Goal: Task Accomplishment & Management: Contribute content

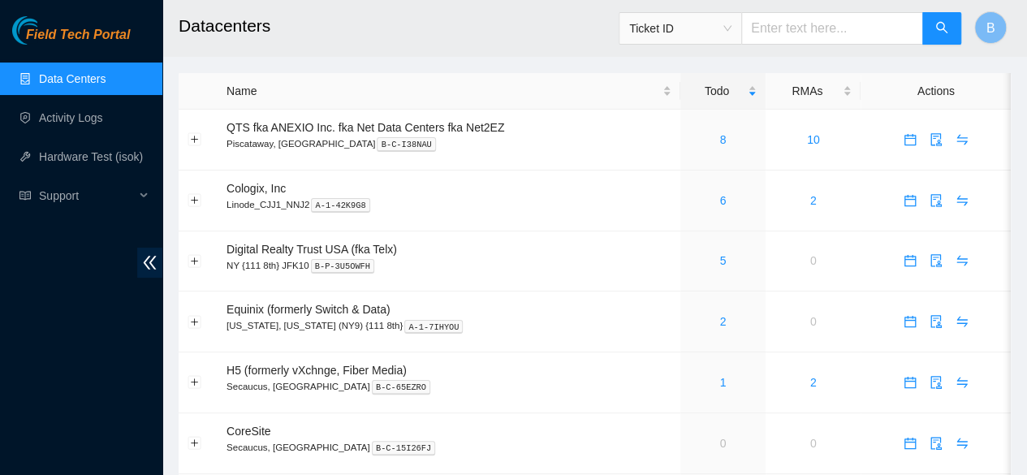
click at [81, 76] on link "Data Centers" at bounding box center [72, 78] width 67 height 13
click at [609, 182] on td "Cologix, Inc Linode_CJJ1_NNJ2 A-1-42K9G8" at bounding box center [449, 201] width 463 height 61
click at [103, 124] on link "Activity Logs" at bounding box center [71, 117] width 64 height 13
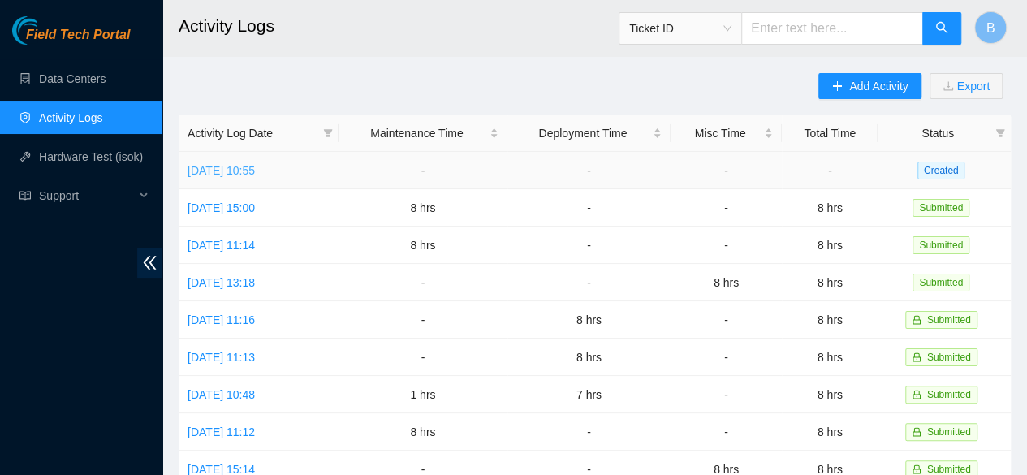
click at [253, 167] on link "[DATE] 10:55" at bounding box center [221, 170] width 67 height 13
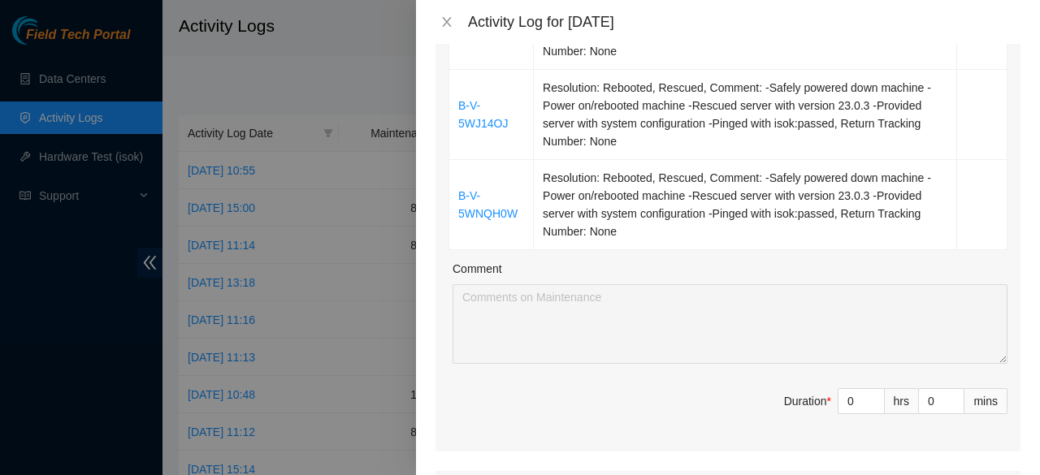
scroll to position [403, 0]
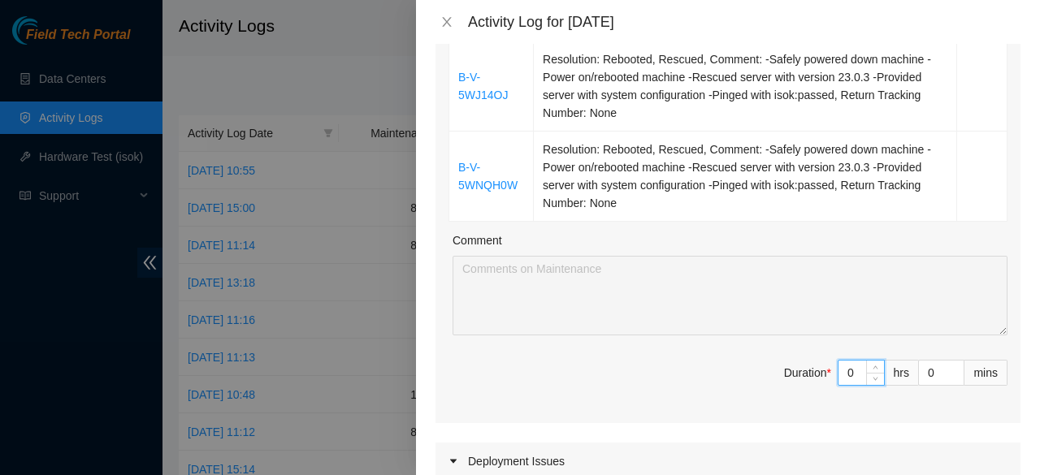
click at [840, 373] on input "0" at bounding box center [860, 373] width 45 height 24
type input "8"
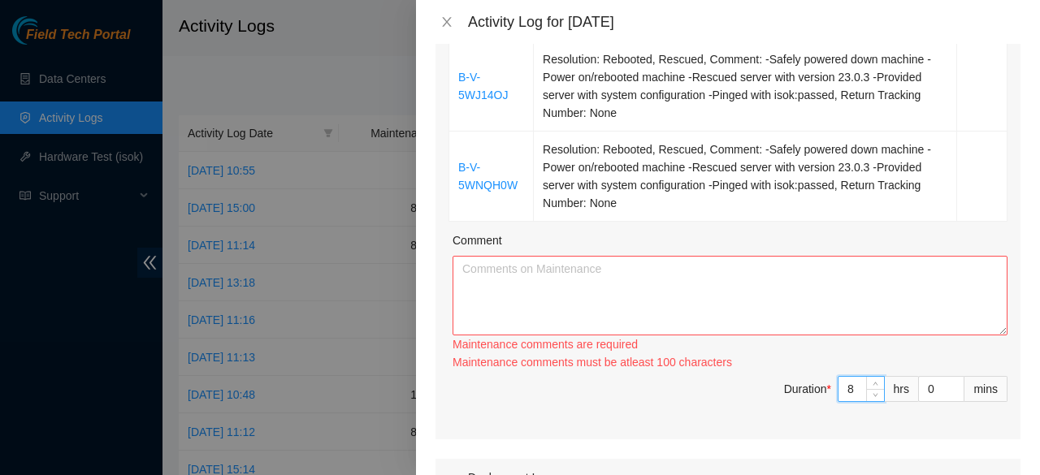
scroll to position [354, 0]
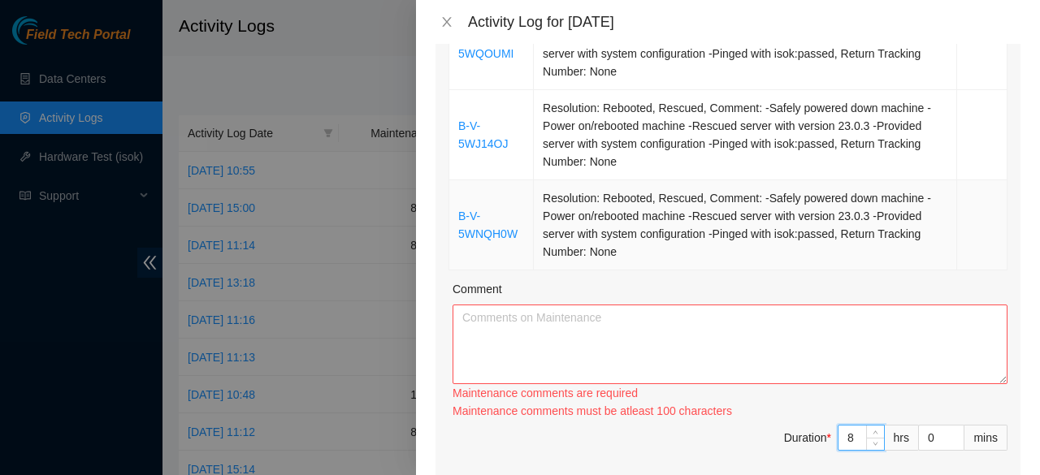
type input "8"
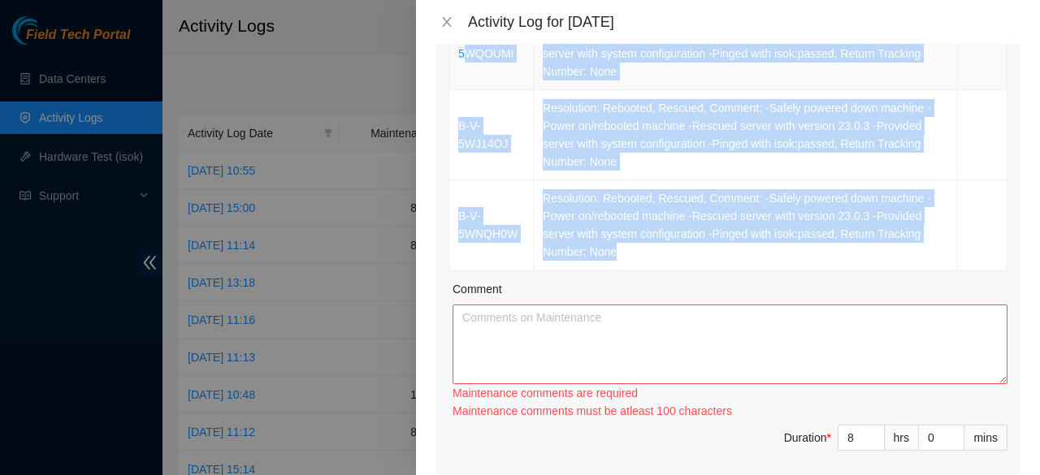
scroll to position [0, 0]
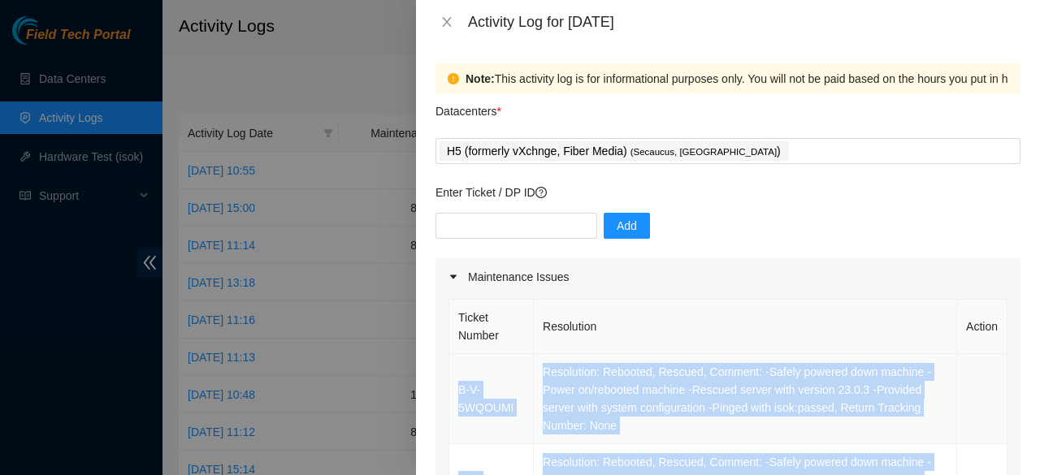
drag, startPoint x: 645, startPoint y: 249, endPoint x: 458, endPoint y: 383, distance: 229.9
copy tbody "B-V-5WQOUMI Resolution: Rebooted, Rescued, Comment: -Safely powered down machin…"
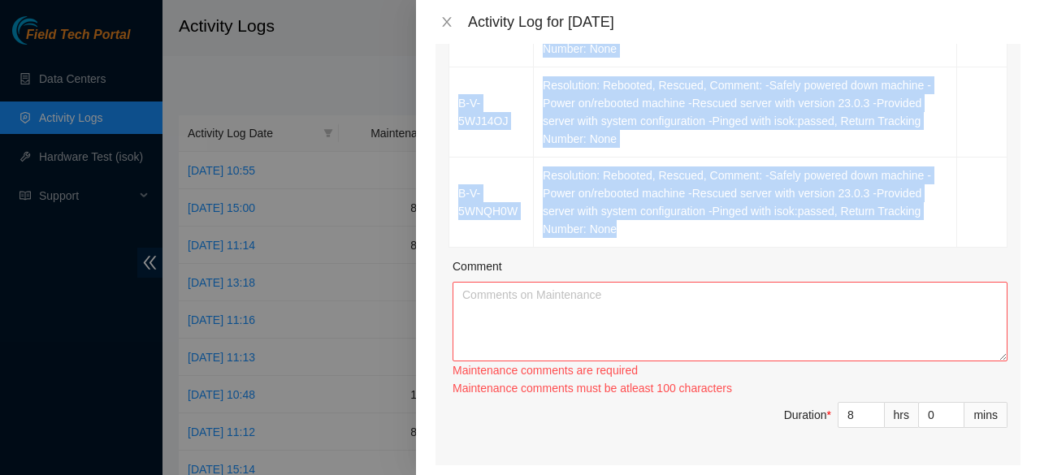
scroll to position [378, 0]
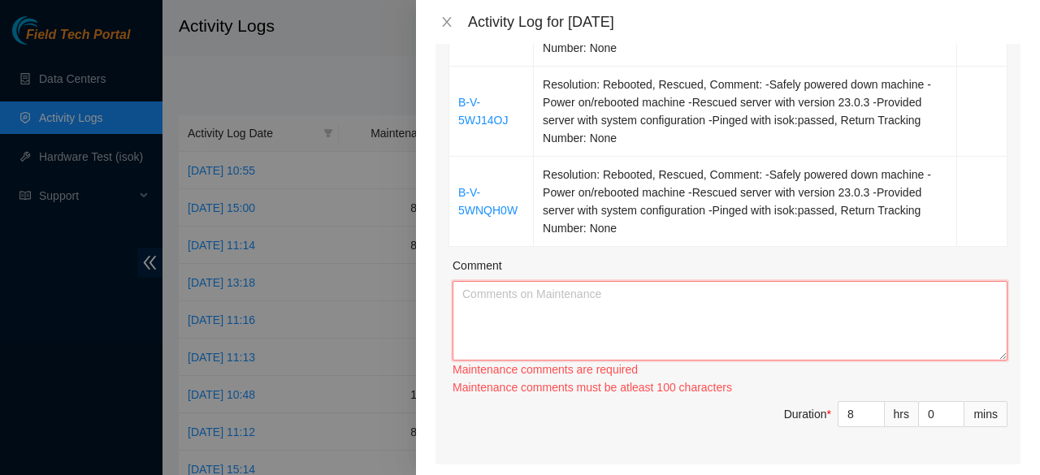
click at [544, 326] on textarea "Comment" at bounding box center [729, 321] width 555 height 80
paste textarea "B-V-5WQOUMI Resolution: Rebooted, Rescued, Comment: -Safely powered down machin…"
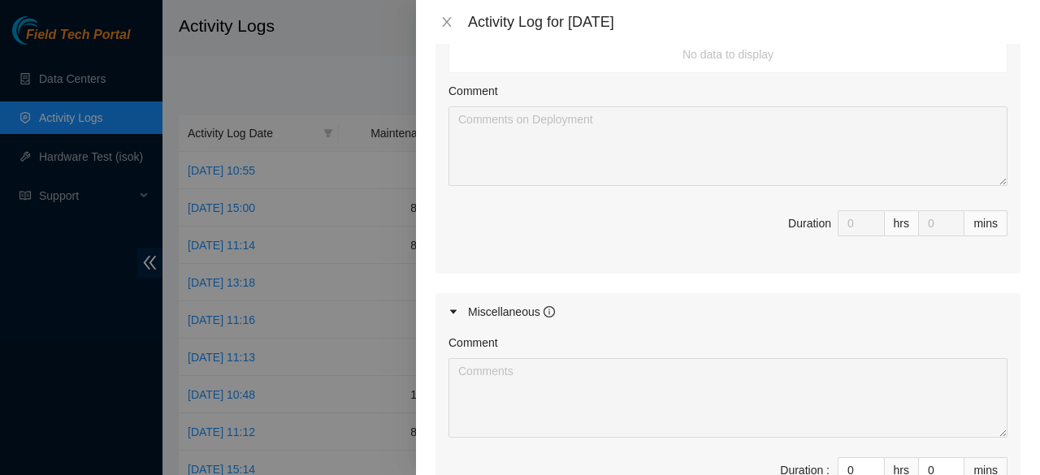
scroll to position [1104, 0]
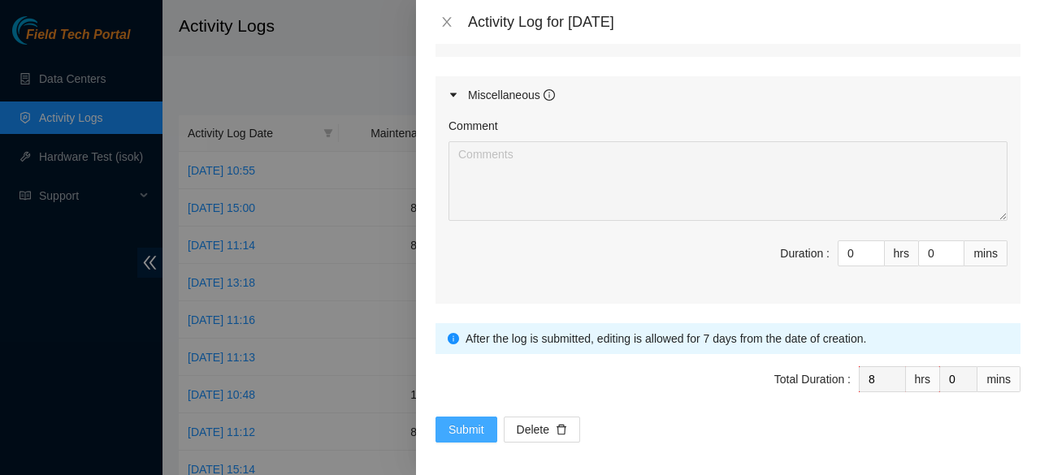
type textarea "B-V-5WQOUMI Resolution: Rebooted, Rescued, Comment: -Safely powered down machin…"
click at [457, 423] on span "Submit" at bounding box center [466, 430] width 36 height 18
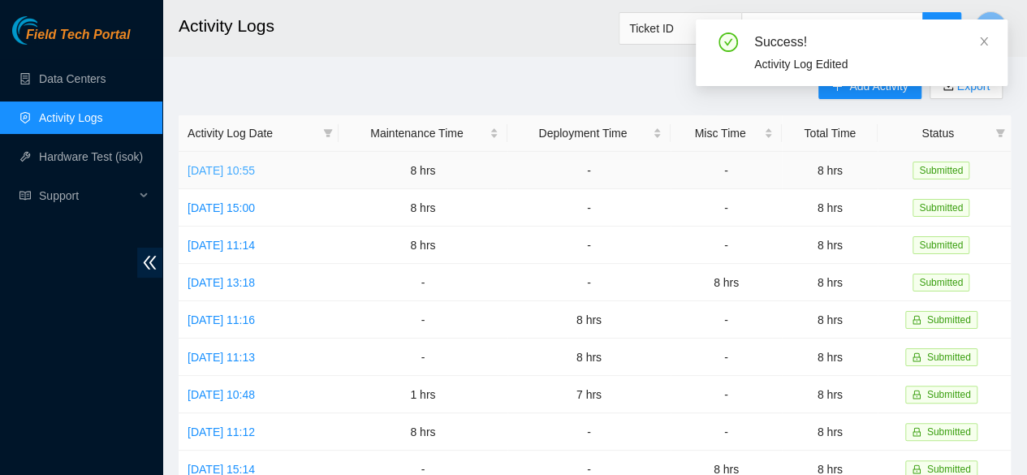
click at [221, 173] on link "[DATE] 10:55" at bounding box center [221, 170] width 67 height 13
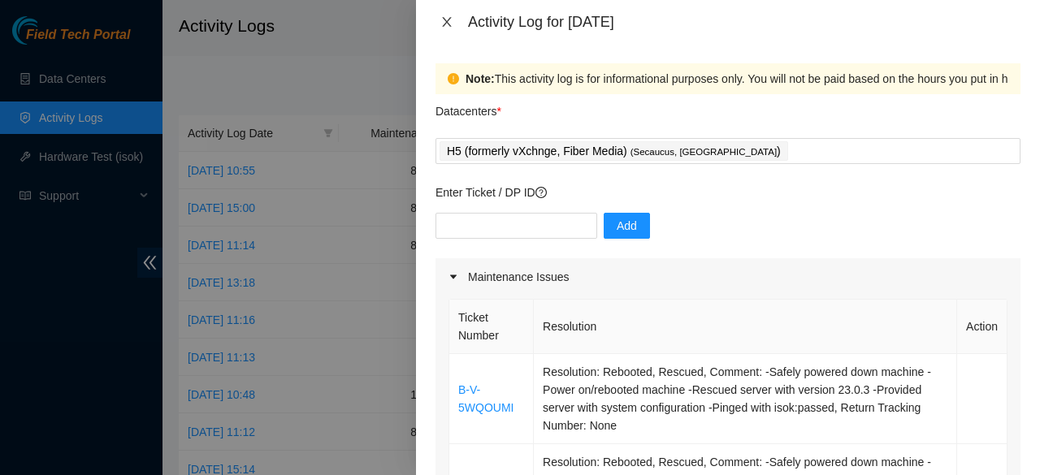
click at [439, 19] on button "Close" at bounding box center [446, 22] width 23 height 15
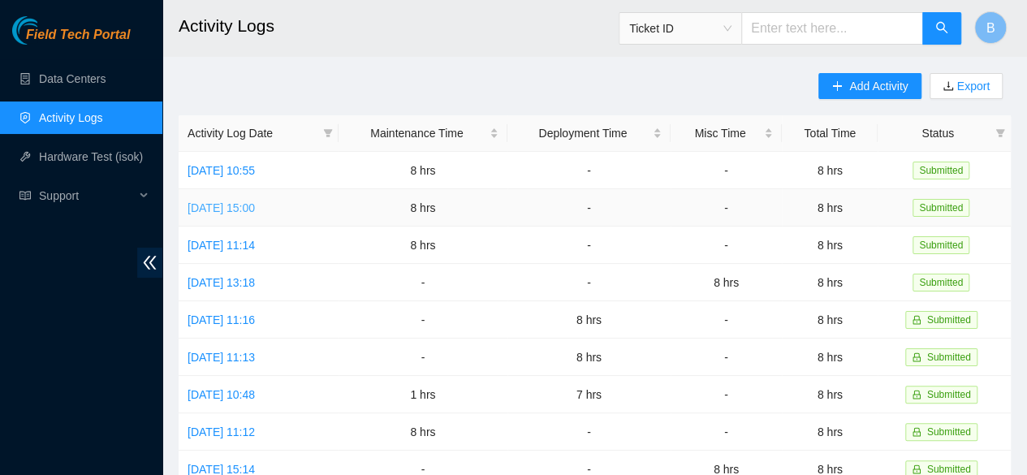
click at [240, 203] on link "[DATE] 15:00" at bounding box center [221, 207] width 67 height 13
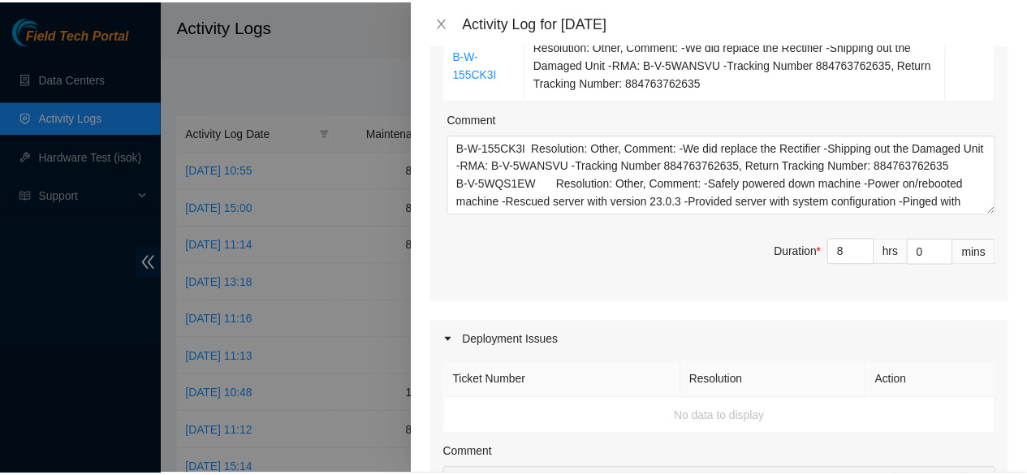
scroll to position [433, 0]
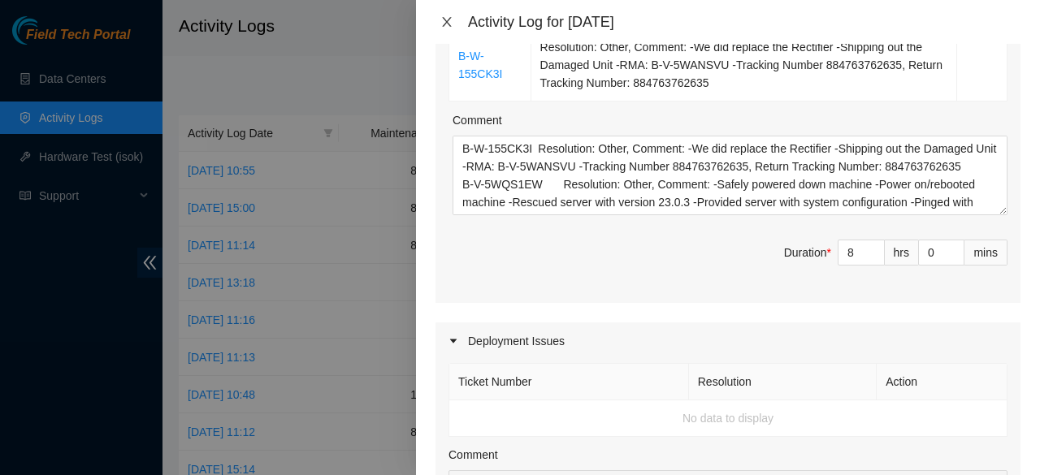
click at [441, 24] on icon "close" at bounding box center [446, 21] width 13 height 13
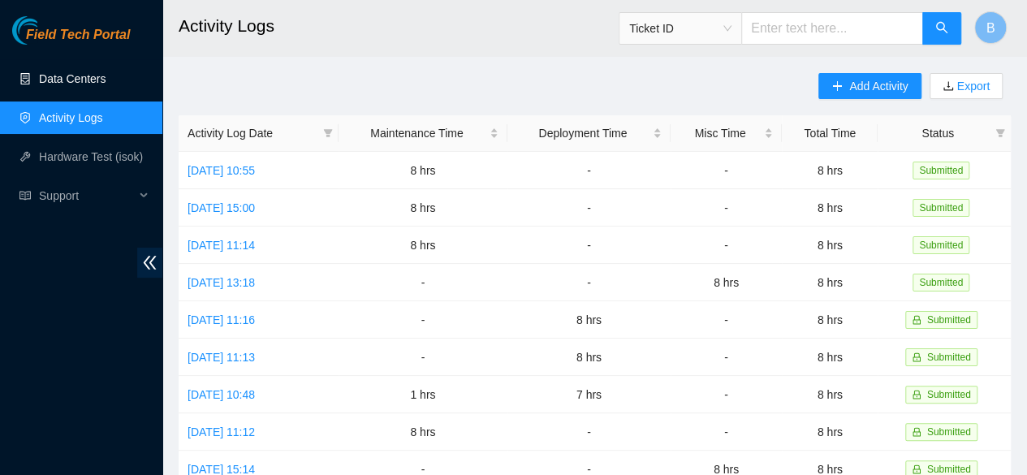
click at [106, 78] on link "Data Centers" at bounding box center [72, 78] width 67 height 13
